Goal: Use online tool/utility: Utilize a website feature to perform a specific function

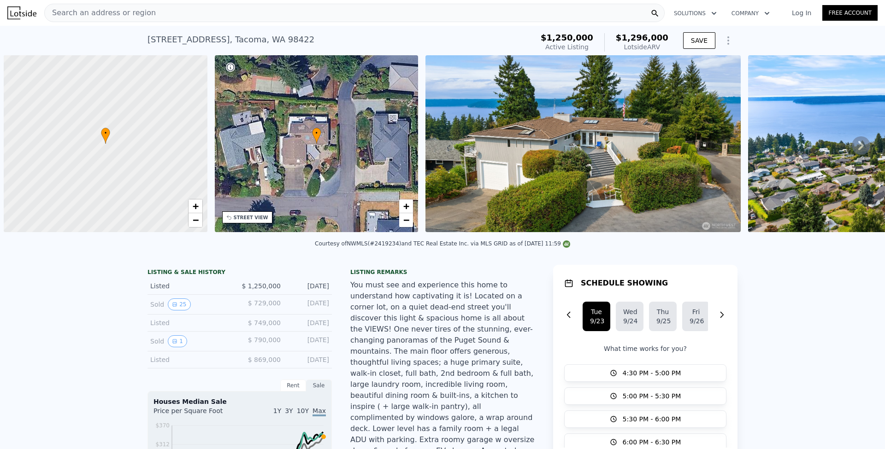
scroll to position [0, 4]
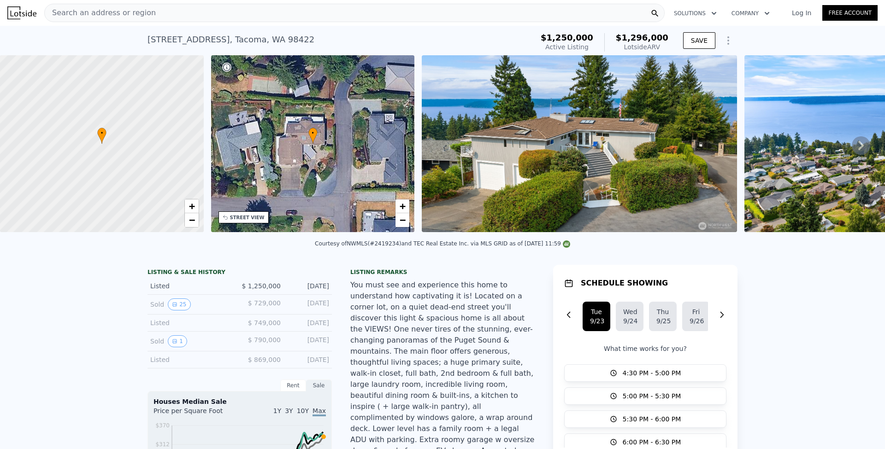
click at [197, 11] on div "Search an address or region" at bounding box center [354, 13] width 621 height 18
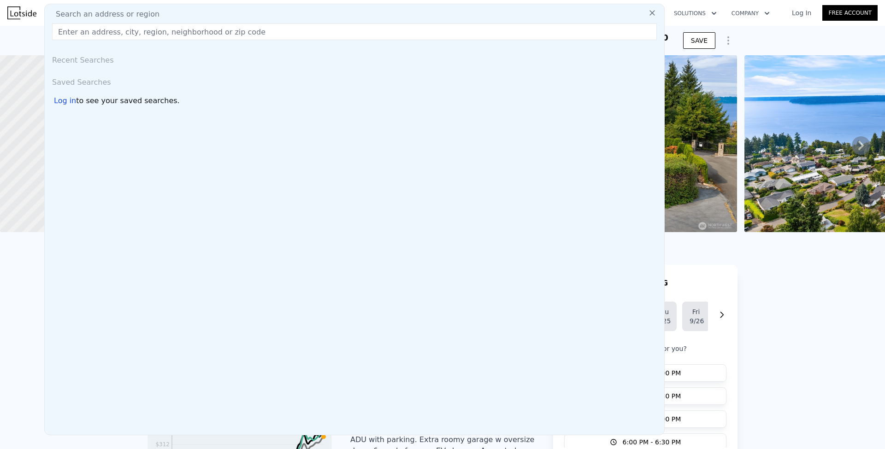
type input "[STREET_ADDRESS][PERSON_NAME]"
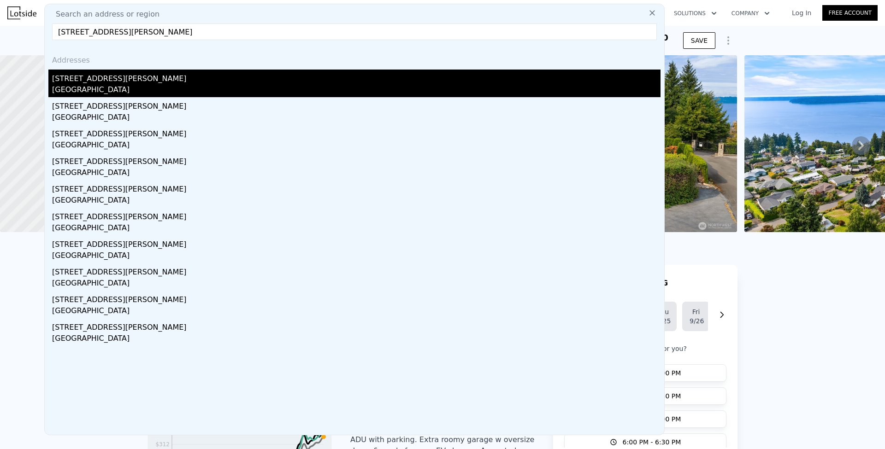
click at [134, 86] on div "[GEOGRAPHIC_DATA]" at bounding box center [356, 90] width 609 height 13
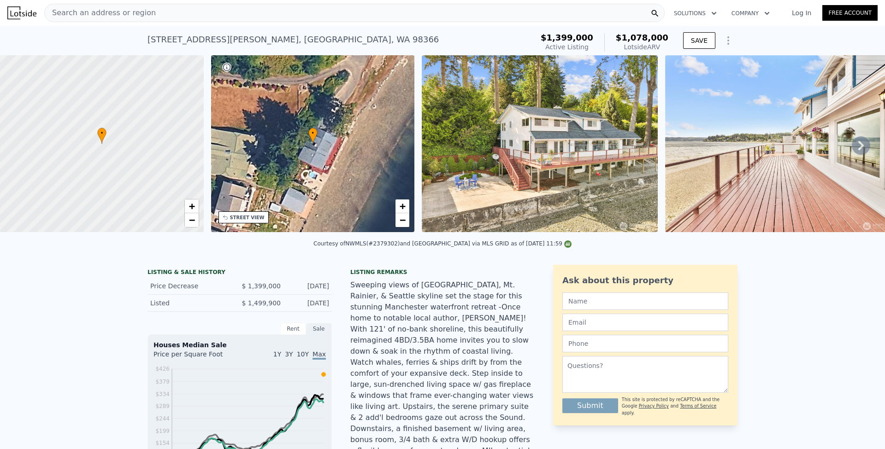
scroll to position [12, 0]
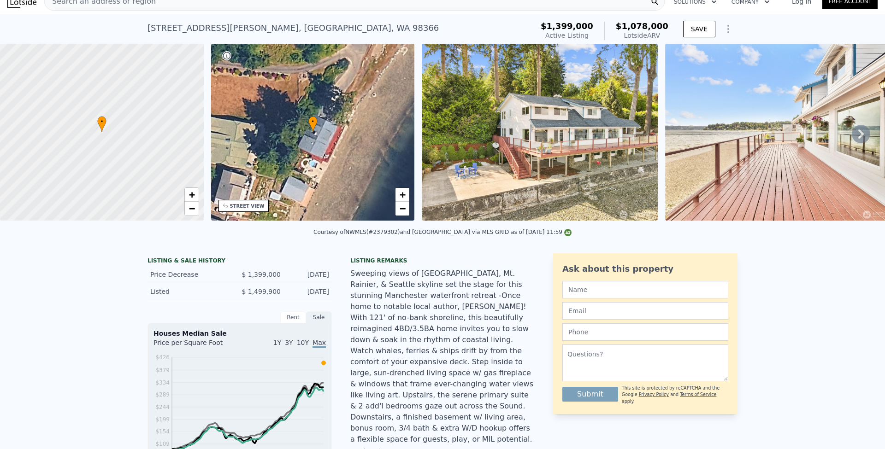
click at [296, 324] on div "Rent" at bounding box center [293, 318] width 26 height 12
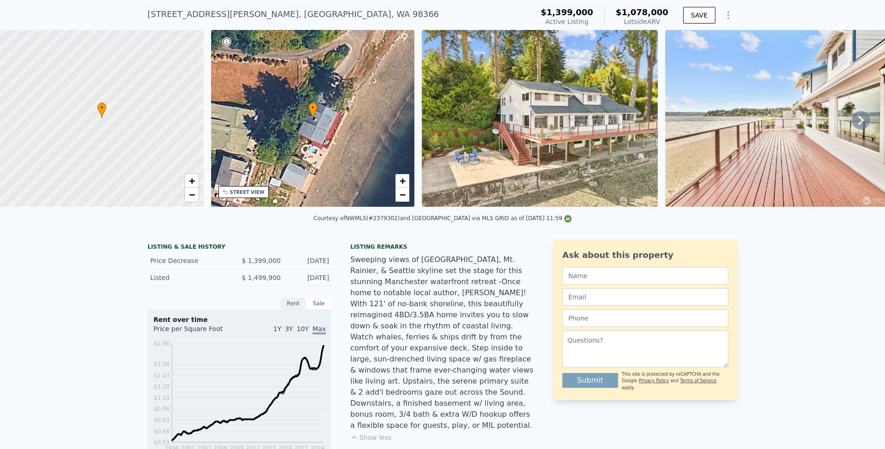
click at [285, 309] on div "Rent" at bounding box center [293, 304] width 26 height 12
click at [318, 307] on div "Sale" at bounding box center [319, 304] width 26 height 12
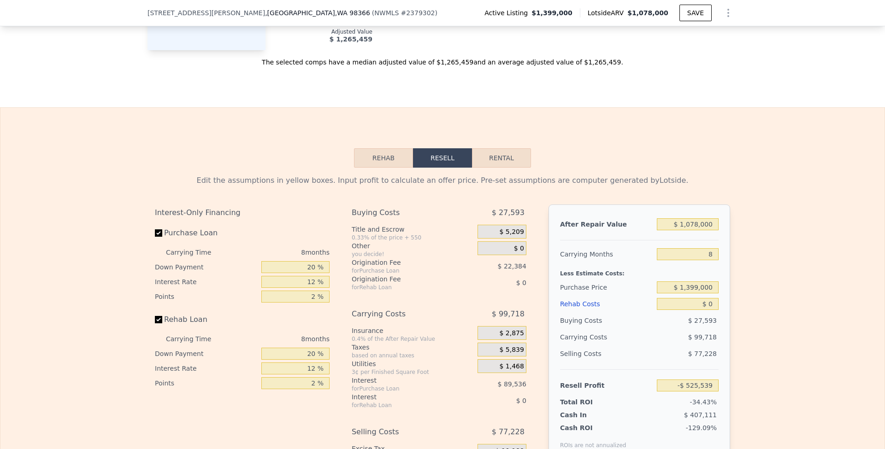
scroll to position [1425, 0]
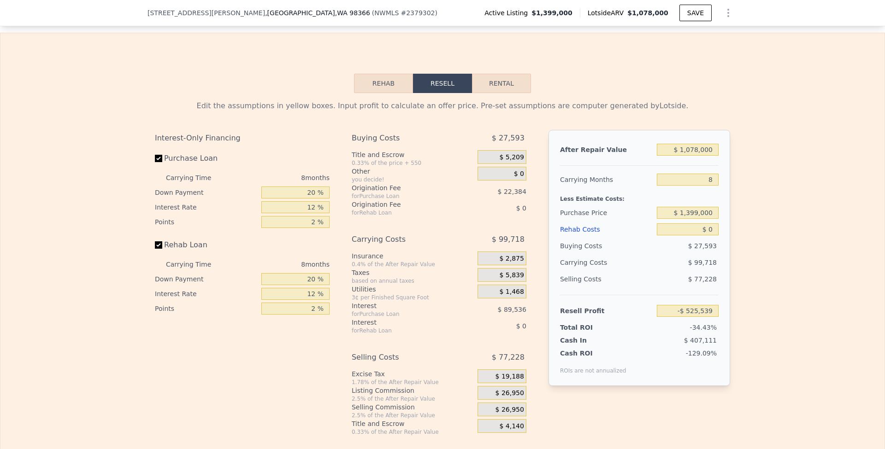
click at [486, 74] on button "Rental" at bounding box center [501, 83] width 59 height 19
select select "30"
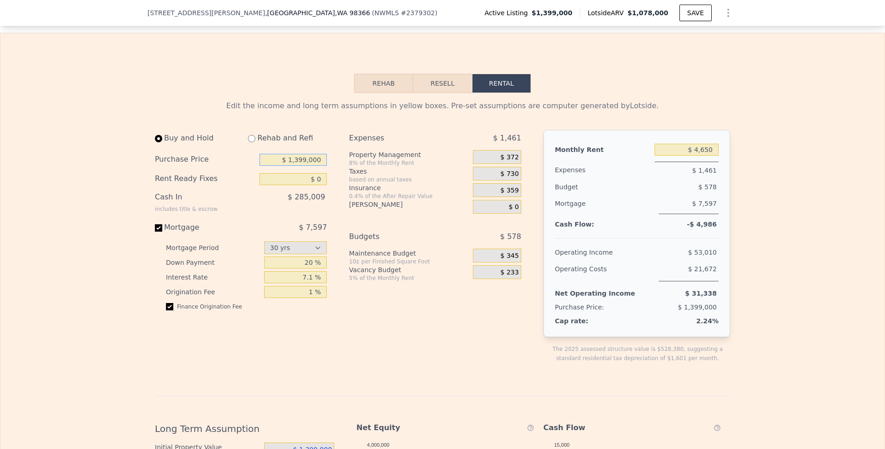
drag, startPoint x: 320, startPoint y: 144, endPoint x: 293, endPoint y: 144, distance: 27.7
click at [292, 154] on input "$ 1,399,000" at bounding box center [293, 160] width 67 height 12
type input "$ 1,200,000"
click at [91, 136] on div "Edit the income and long term assumptions in yellow boxes. Pre-set assumptions …" at bounding box center [442, 406] width 884 height 626
drag, startPoint x: 296, startPoint y: 263, endPoint x: 344, endPoint y: 265, distance: 48.9
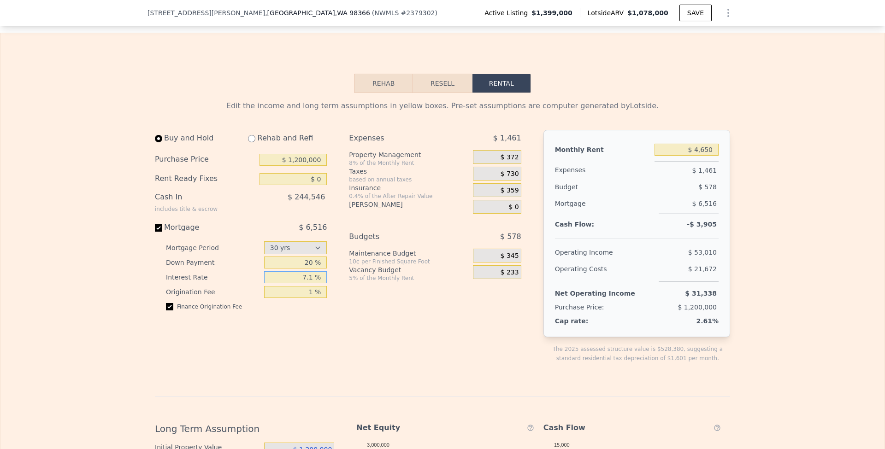
click at [344, 265] on div "Buy and Hold Rehab and Refi Purchase Price $ 1,200,000 Rent Ready Fixes $ 0 Cas…" at bounding box center [342, 254] width 374 height 248
type input "6.5 %"
click at [80, 247] on div "Edit the income and long term assumptions in yellow boxes. Pre-set assumptions …" at bounding box center [442, 406] width 884 height 626
click at [310, 223] on span "$ 6,129" at bounding box center [313, 227] width 28 height 9
click at [162, 225] on input "Mortgage $ 6,129" at bounding box center [158, 228] width 7 height 7
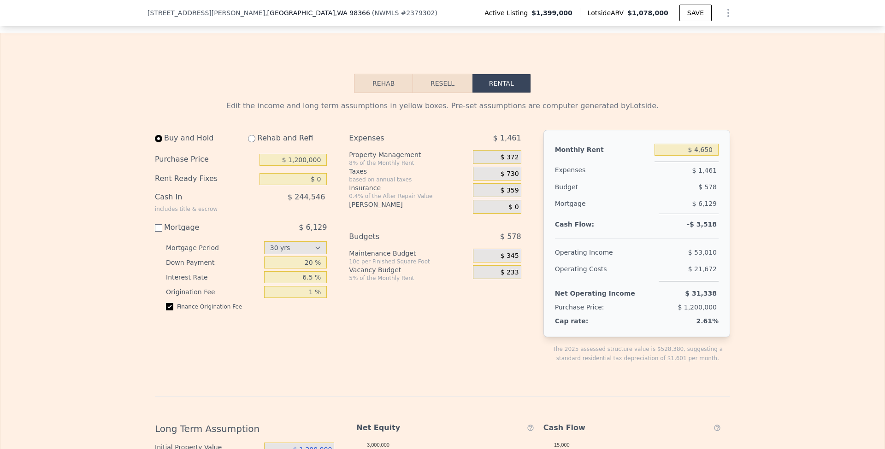
checkbox input "false"
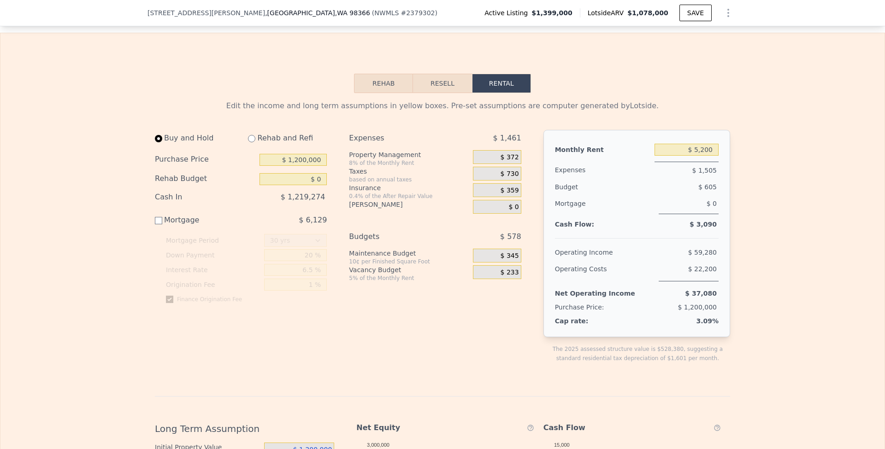
type input "$ 5,200"
click at [170, 215] on div "Mortgage" at bounding box center [206, 220] width 103 height 11
click at [162, 217] on input "Mortgage $ 6,129" at bounding box center [158, 220] width 7 height 7
checkbox input "true"
type input "$ 4,650"
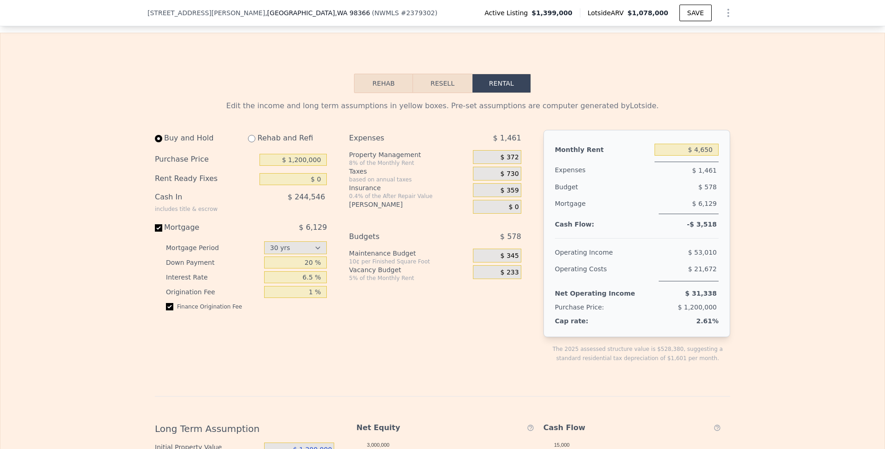
click at [494, 150] on div "$ 372" at bounding box center [497, 157] width 48 height 14
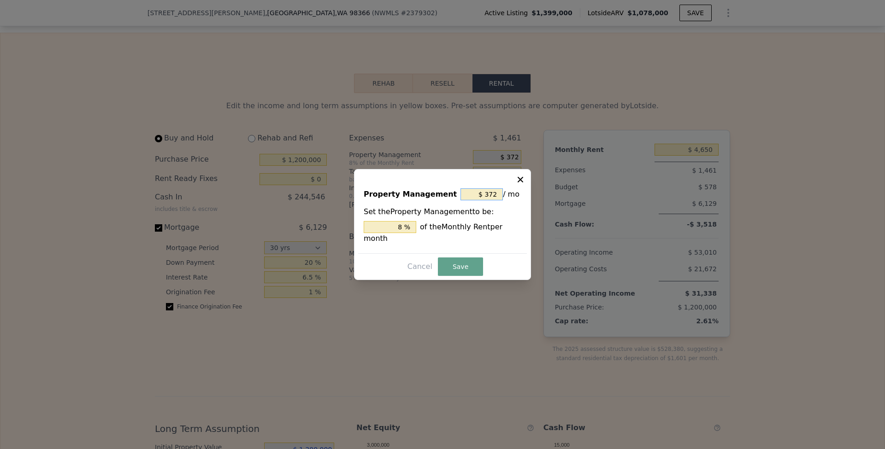
drag, startPoint x: 474, startPoint y: 195, endPoint x: 540, endPoint y: 197, distance: 66.4
click at [540, 197] on div "​ Property Management $ 372 / mo Set the Property Management to be: 8 % of the …" at bounding box center [442, 224] width 885 height 449
type input "$ 0"
type input "0 %"
click at [470, 265] on button "Save" at bounding box center [460, 267] width 45 height 18
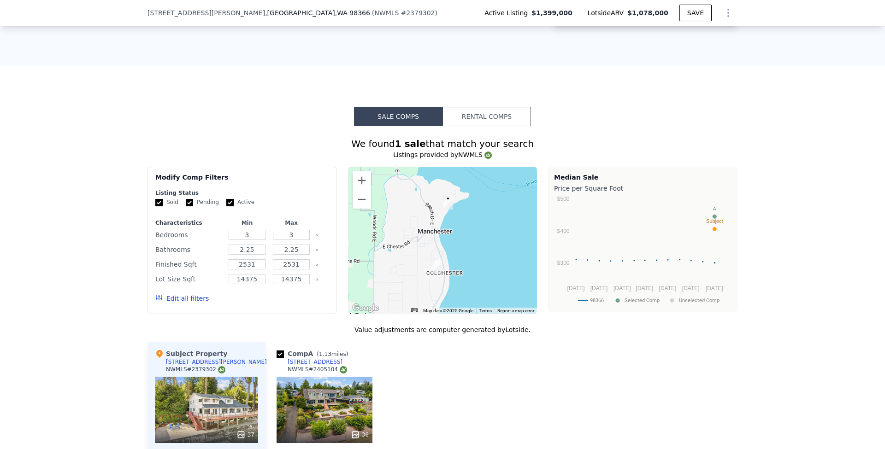
scroll to position [1057, 0]
